Goal: Navigation & Orientation: Find specific page/section

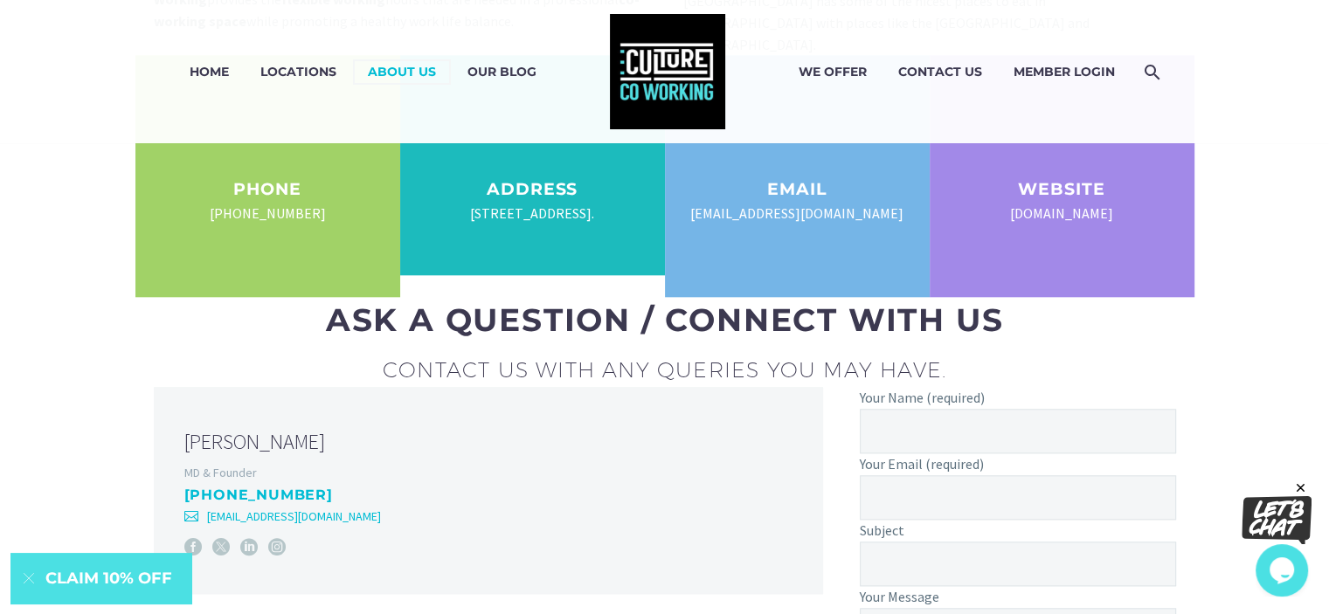
scroll to position [1922, 0]
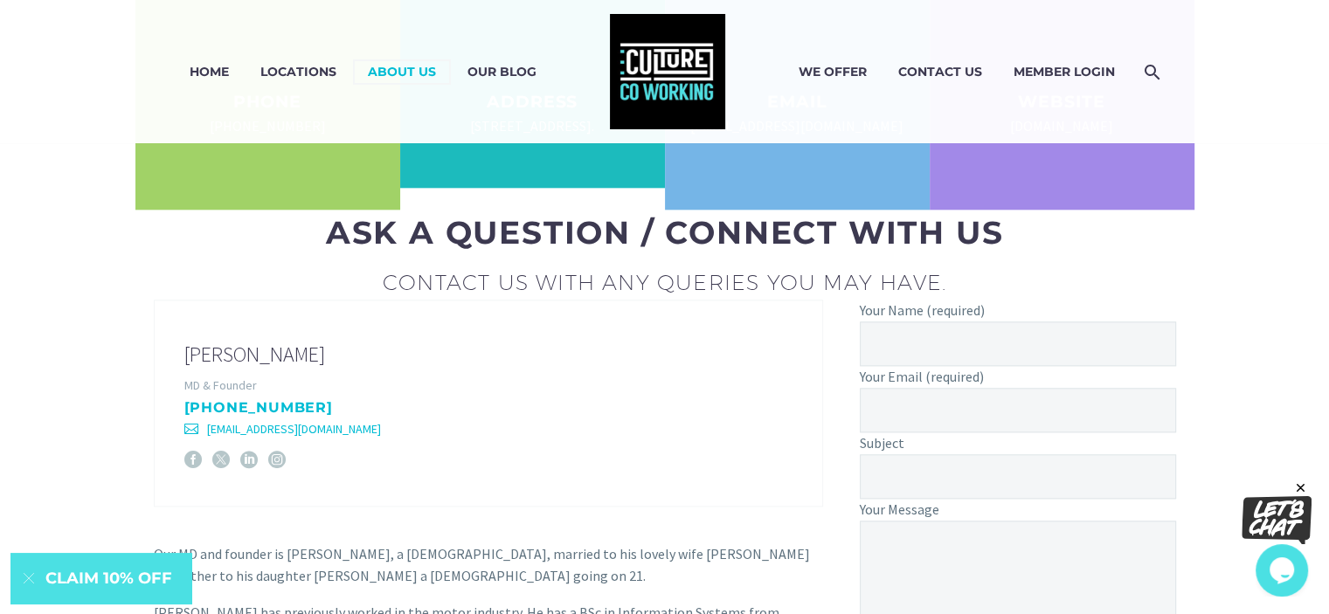
click at [354, 413] on link at bounding box center [489, 403] width 668 height 205
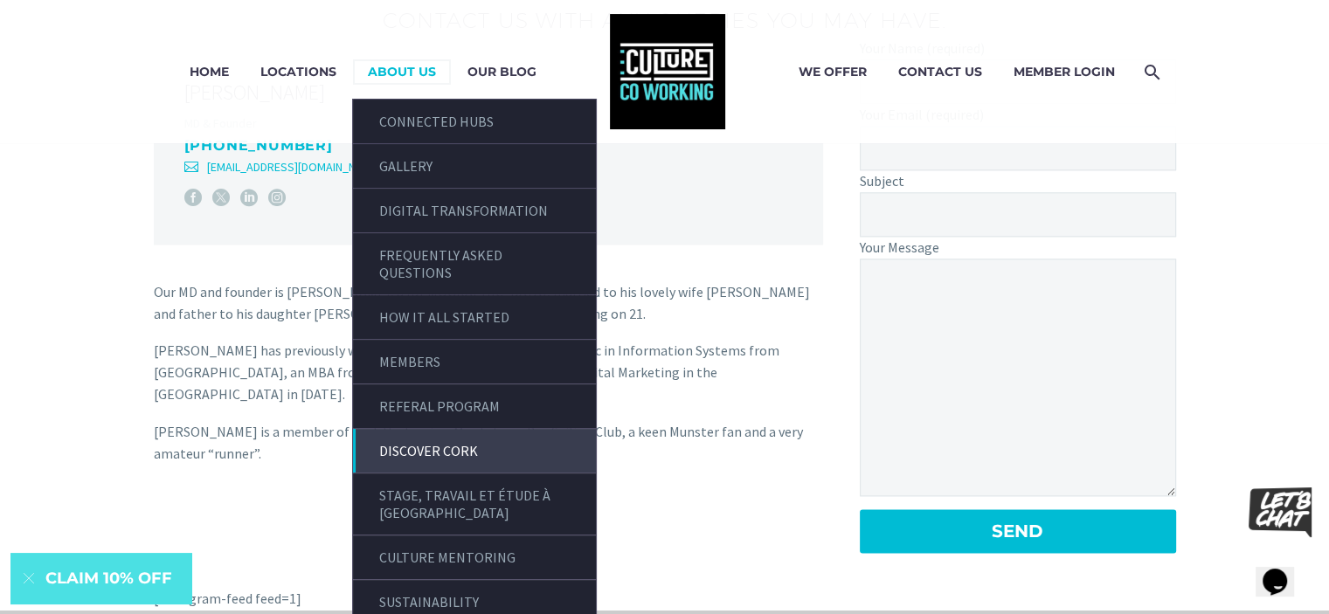
scroll to position [2272, 0]
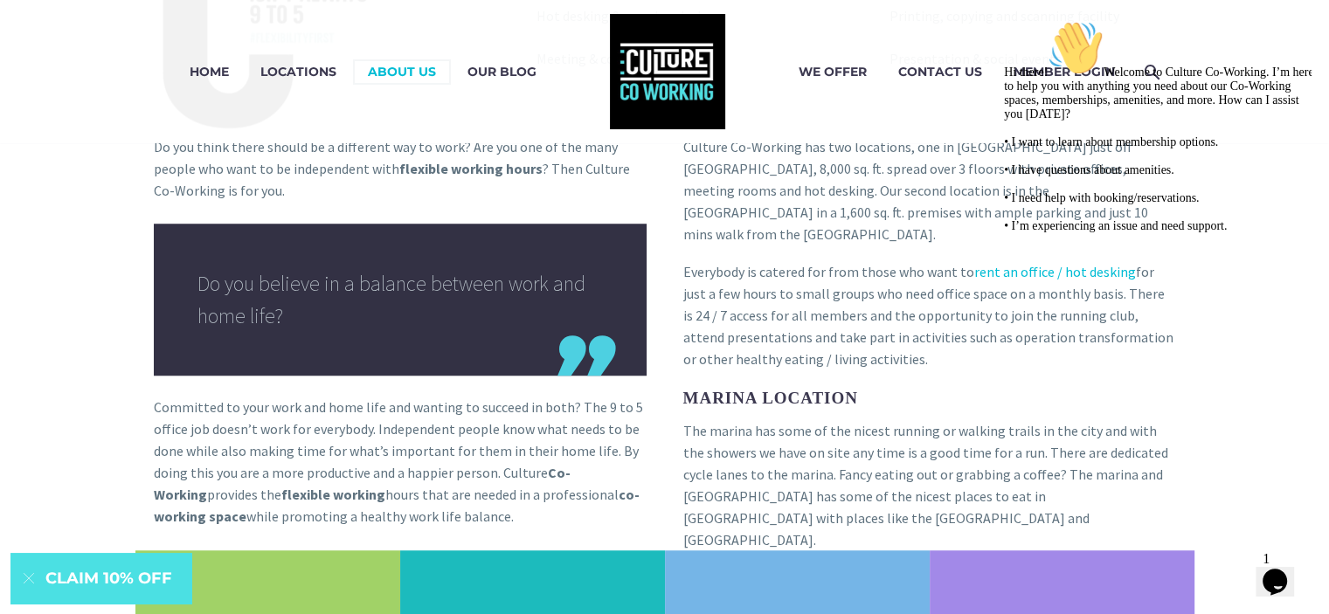
scroll to position [990, 0]
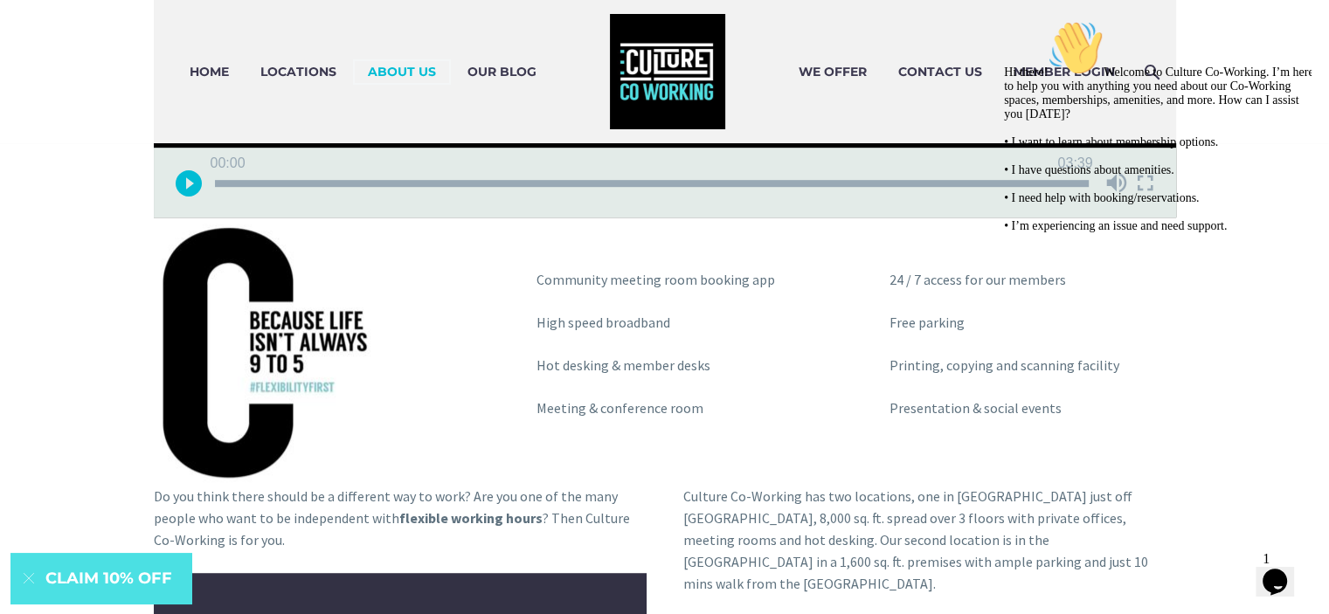
click at [1004, 20] on icon "Chat attention grabber" at bounding box center [1004, 20] width 0 height 0
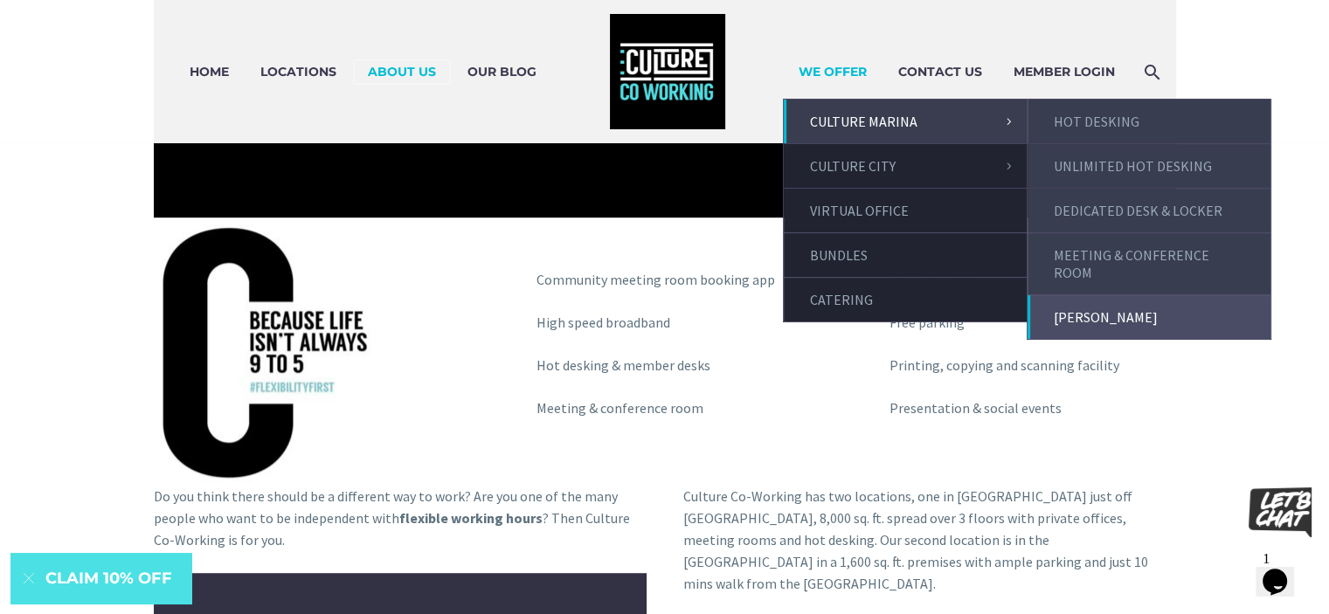
click at [1137, 295] on link "[PERSON_NAME]" at bounding box center [1148, 317] width 243 height 44
